Goal: Task Accomplishment & Management: Manage account settings

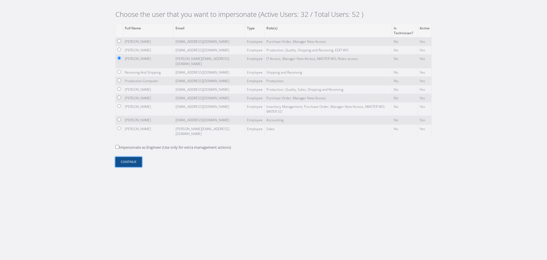
click at [135, 159] on button "Continue" at bounding box center [128, 162] width 27 height 10
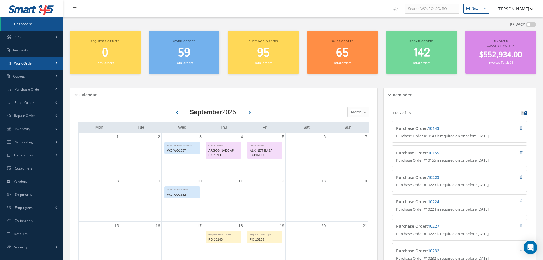
click at [40, 64] on link "Work Order" at bounding box center [31, 63] width 63 height 13
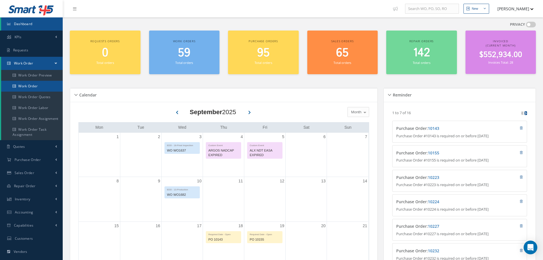
click at [42, 86] on link "Work Order" at bounding box center [32, 86] width 62 height 11
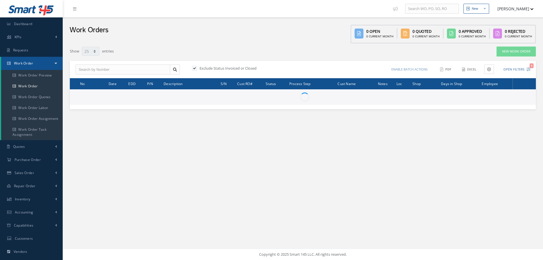
select select "25"
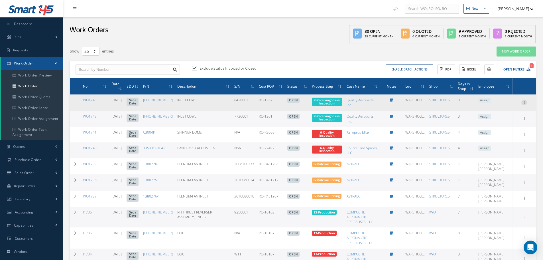
click at [522, 101] on icon at bounding box center [524, 101] width 6 height 5
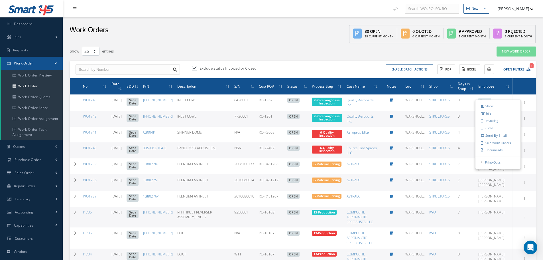
click at [290, 34] on div "Work Orders 80 Open 35 Current Month 0 Quoted 0 Current Month 9 Approved 2 Curr…" at bounding box center [303, 30] width 480 height 26
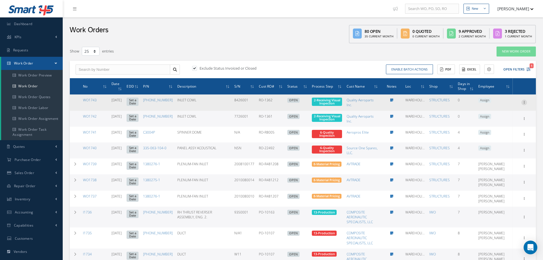
click at [524, 101] on icon at bounding box center [524, 101] width 6 height 5
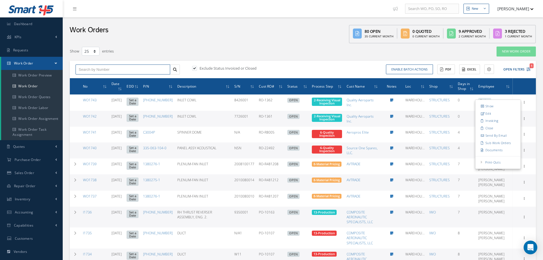
click at [112, 67] on input "text" at bounding box center [123, 69] width 95 height 10
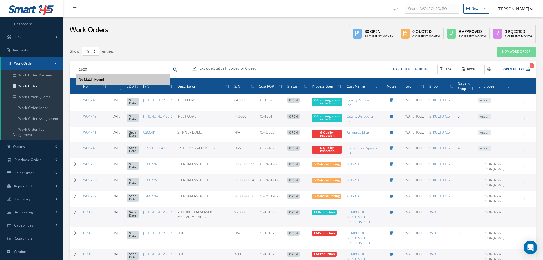
click at [79, 68] on input "1523" at bounding box center [123, 69] width 95 height 10
type input "w1523"
click at [175, 69] on icon at bounding box center [175, 70] width 4 height 4
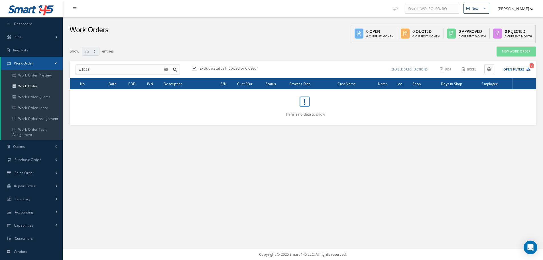
click at [197, 68] on label at bounding box center [197, 68] width 1 height 5
click at [196, 68] on input "checkbox" at bounding box center [194, 69] width 4 height 4
checkbox input "false"
drag, startPoint x: 93, startPoint y: 70, endPoint x: 74, endPoint y: 70, distance: 19.4
click at [74, 70] on div "w1523 No Match Found" at bounding box center [127, 69] width 113 height 10
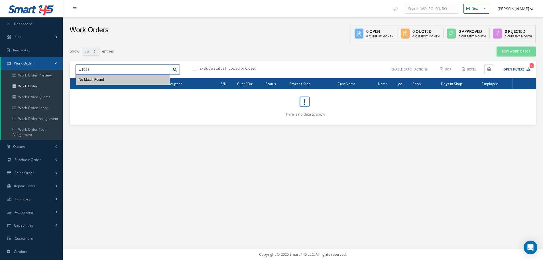
click at [80, 69] on input "w1523" at bounding box center [123, 69] width 95 height 10
click at [81, 69] on input "w1523" at bounding box center [123, 69] width 95 height 10
click at [111, 65] on input "1523" at bounding box center [123, 69] width 95 height 10
click at [181, 70] on div "1523 No Match Found" at bounding box center [127, 69] width 113 height 10
click at [118, 69] on input "1523" at bounding box center [123, 69] width 95 height 10
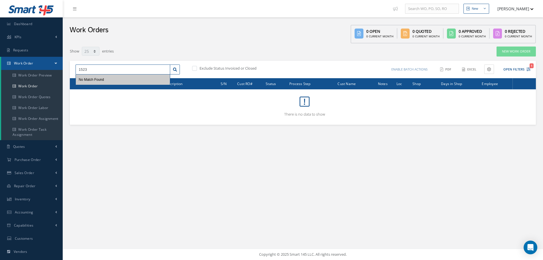
click at [78, 67] on input "1523" at bounding box center [123, 69] width 95 height 10
click at [123, 80] on div "WO1523" at bounding box center [123, 80] width 88 height 6
type input "WO1523"
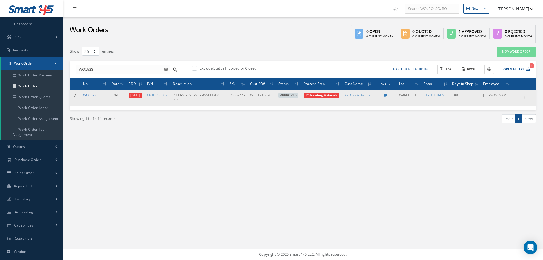
click at [95, 96] on link "WO1523" at bounding box center [90, 95] width 14 height 5
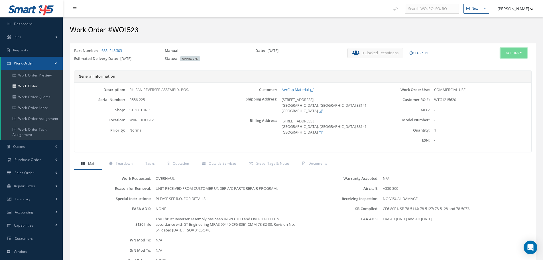
click at [516, 56] on button "Actions" at bounding box center [514, 53] width 27 height 10
click at [499, 64] on link "Edit" at bounding box center [505, 64] width 46 height 8
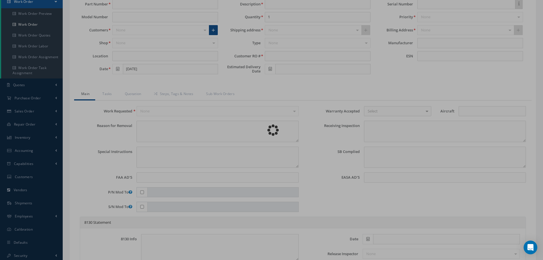
scroll to position [57, 0]
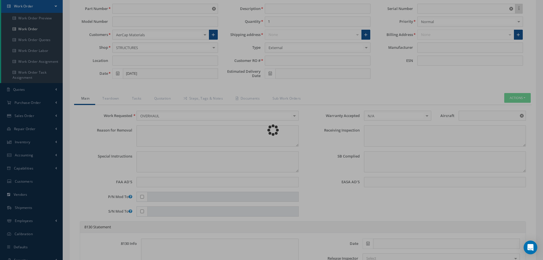
type input "683L248G03"
type input "WAREHOUSE2"
type input "[DATE]"
type input "RH FAN REVERSER ASSEMBLY, POS. 1"
type input "WTG1215620"
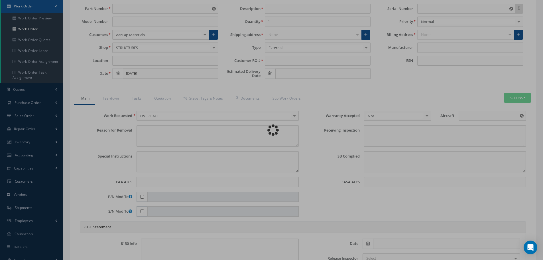
type input "[DATE]"
type input "R556-225"
type textarea "UNIT RECEIVED FROM CUSTOMER UNDER A/C PARTS REPAIR PROGRAM."
type textarea "PLEASE SEE R.O. FOR DETAILS"
type input "FAA AD [DATE] and AD [DATE]."
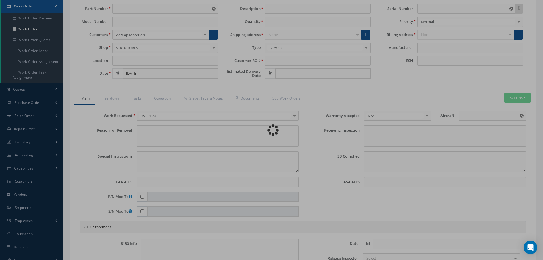
type input "A330-300"
type textarea "NO VISUAL DAMAGE"
type textarea "CF6-80E1, SB 78-5114; 78-5127; 78-5128 and 78-5073."
type input "NONE"
type textarea "The Thrust Reverser Assembly has been INSPECTED and OVERHAULED in accordance wi…"
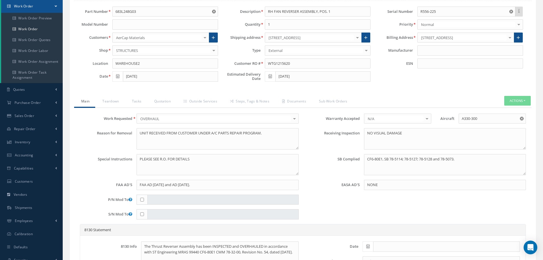
scroll to position [0, 0]
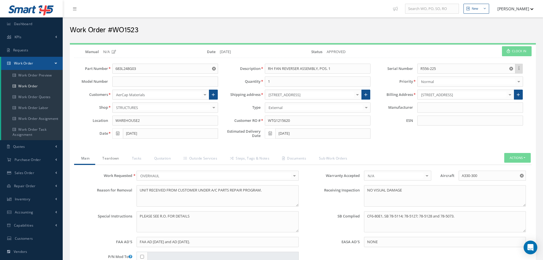
click at [117, 156] on link "Teardown" at bounding box center [109, 159] width 29 height 12
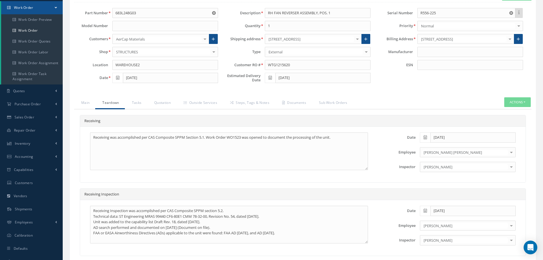
scroll to position [57, 0]
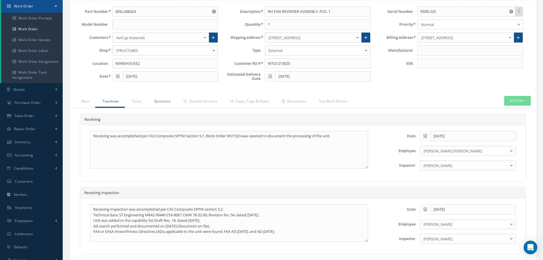
click at [157, 99] on link "Quotation" at bounding box center [161, 102] width 29 height 12
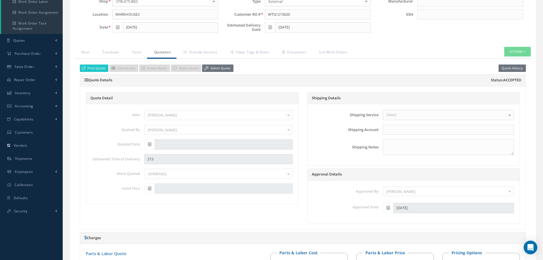
scroll to position [36, 0]
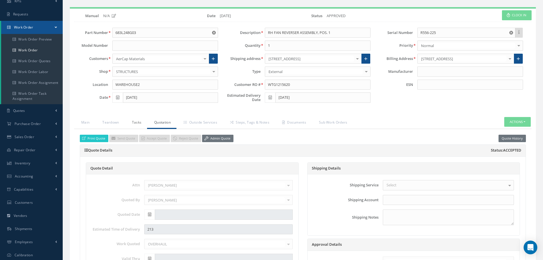
click at [132, 124] on link "Tasks" at bounding box center [136, 123] width 23 height 12
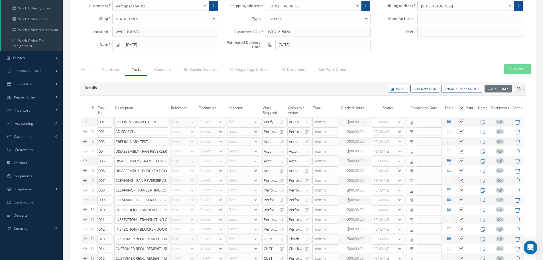
scroll to position [57, 0]
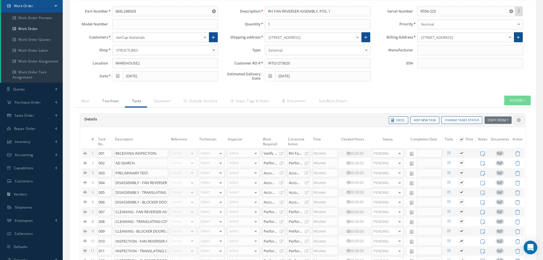
click at [117, 104] on link "Teardown" at bounding box center [109, 101] width 29 height 12
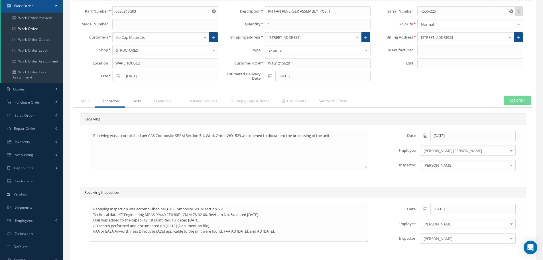
click at [137, 101] on link "Tasks" at bounding box center [136, 101] width 23 height 12
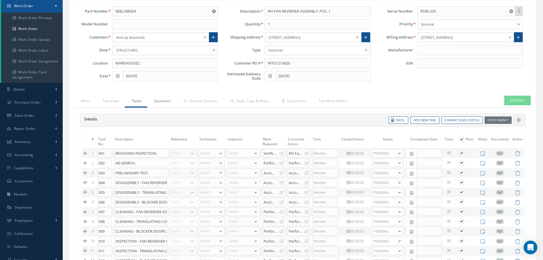
click at [160, 101] on link "Quotation" at bounding box center [161, 101] width 29 height 12
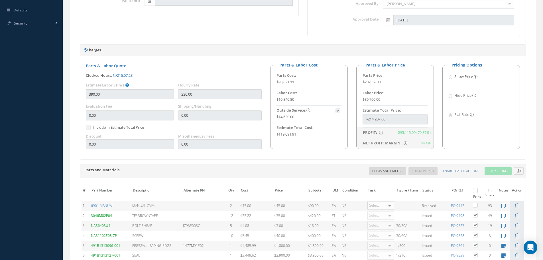
scroll to position [285, 0]
